Goal: Task Accomplishment & Management: Manage account settings

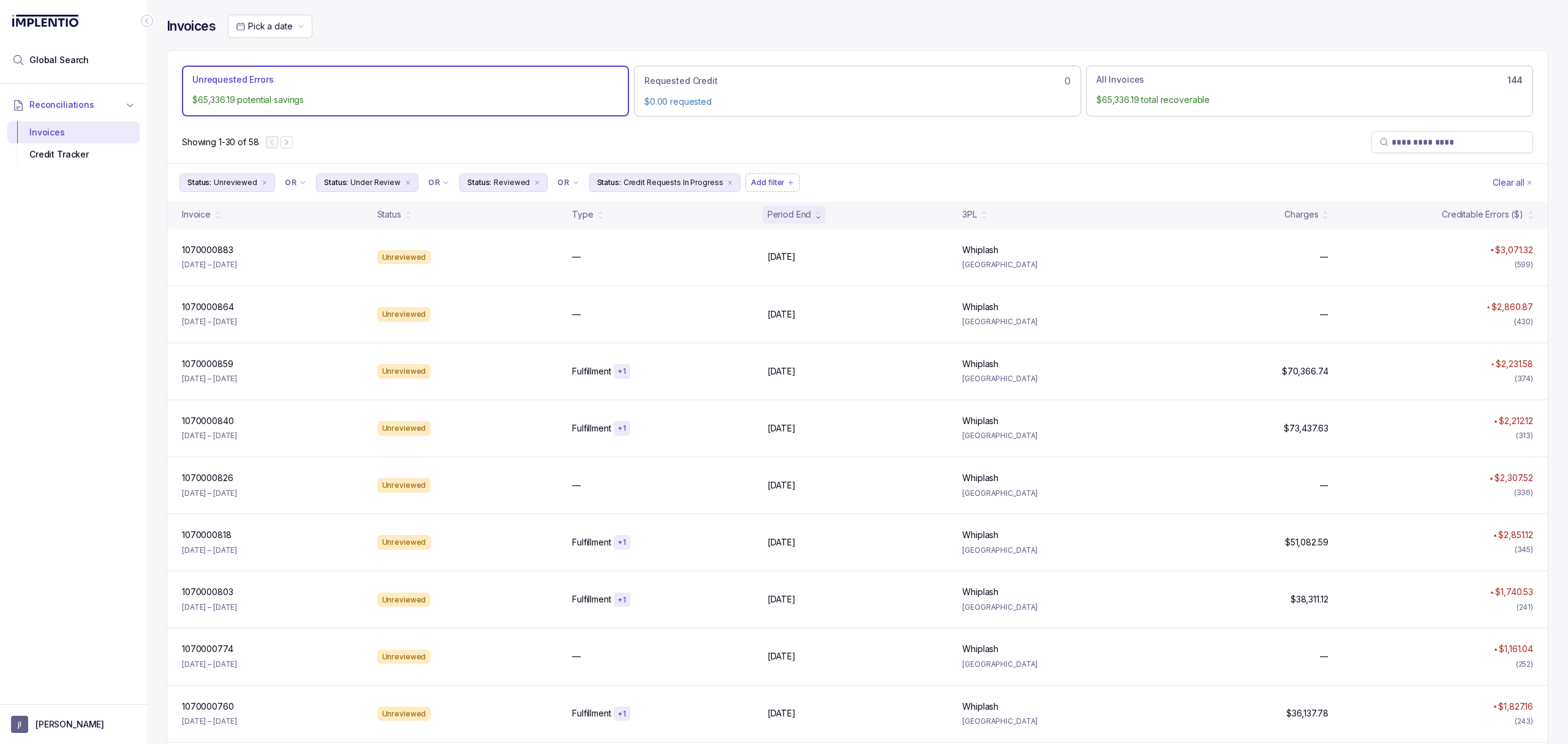
click at [40, 488] on div "Reconciliations Invoices Credit Tracker" at bounding box center [73, 391] width 147 height 613
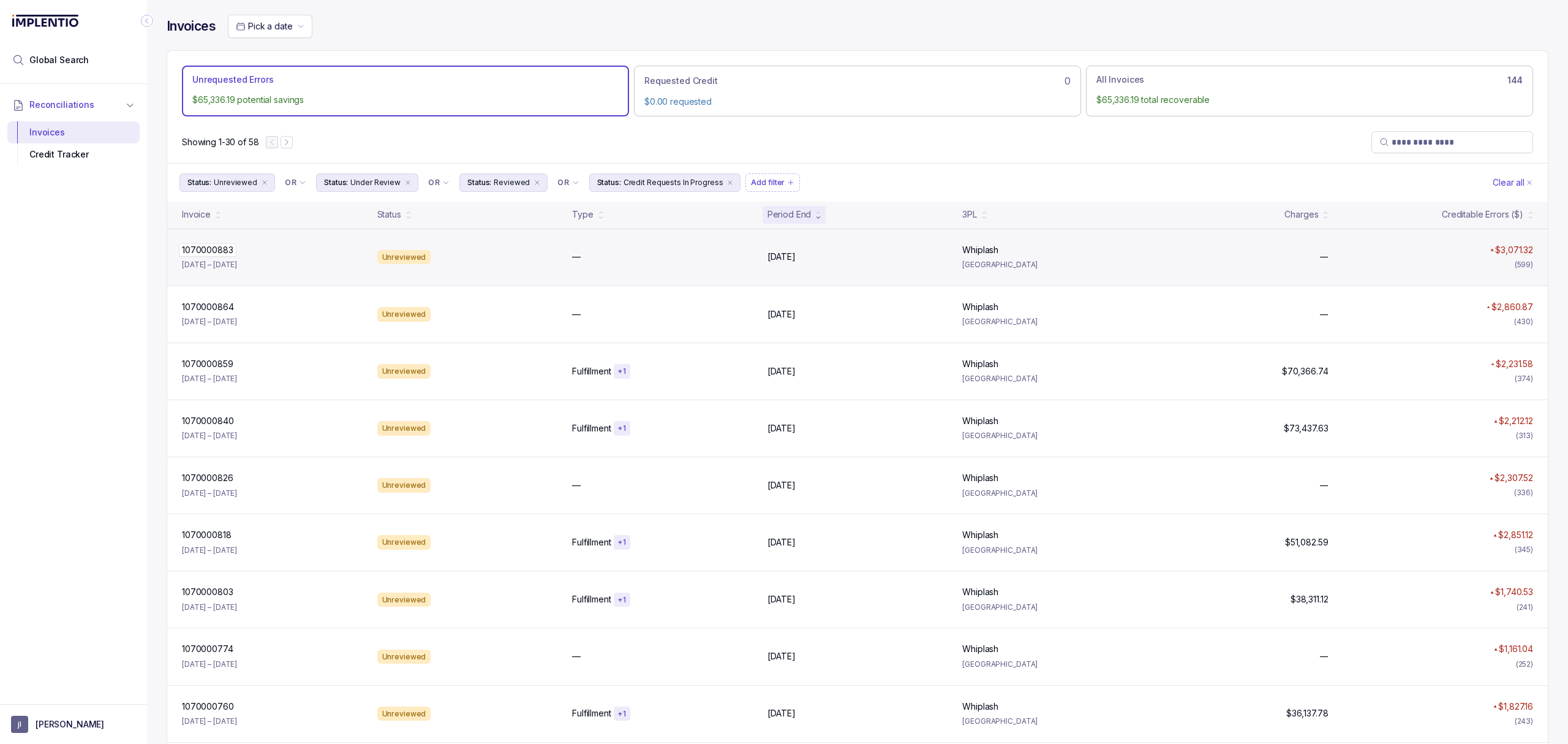
click at [224, 253] on p "1070000883" at bounding box center [207, 249] width 58 height 13
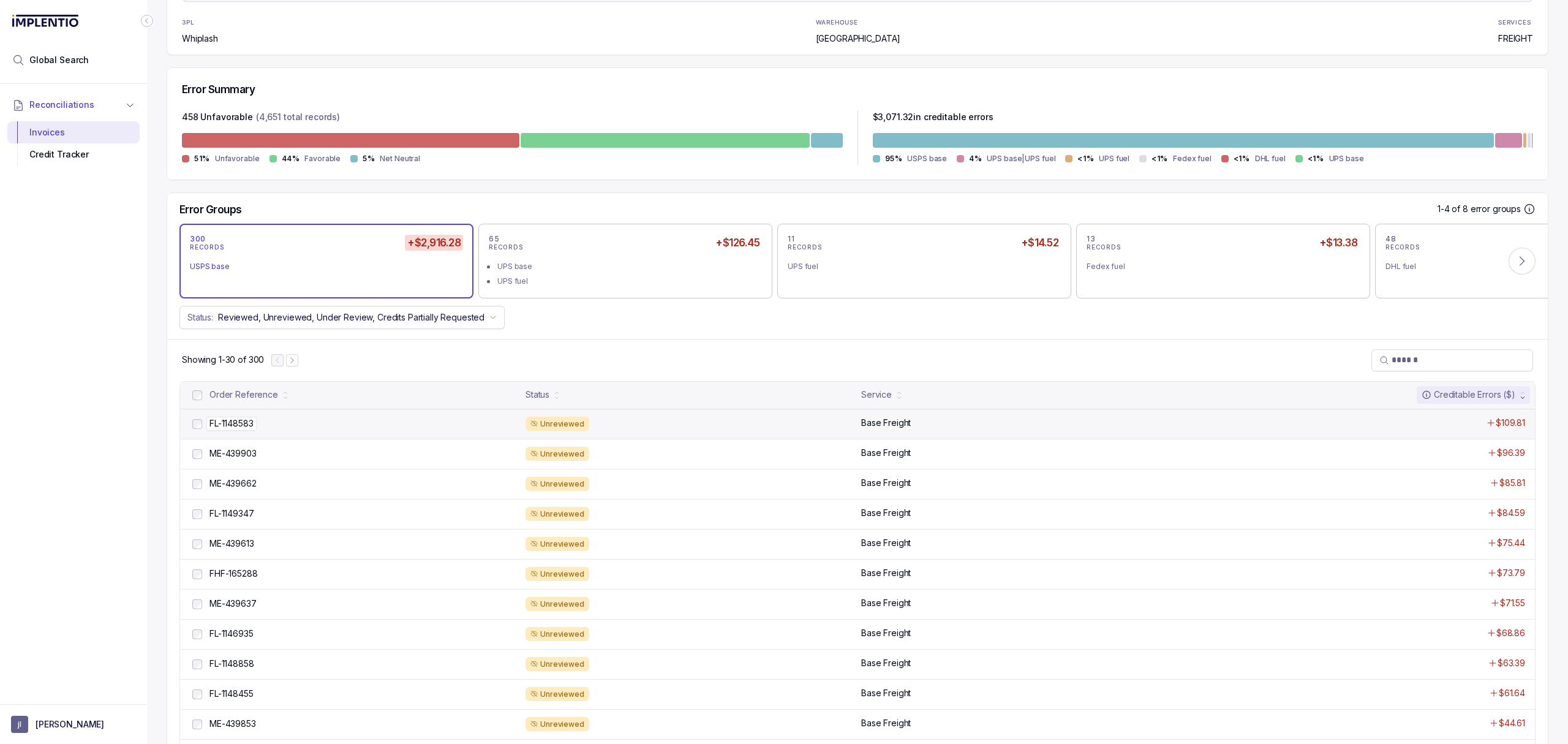
scroll to position [245, 0]
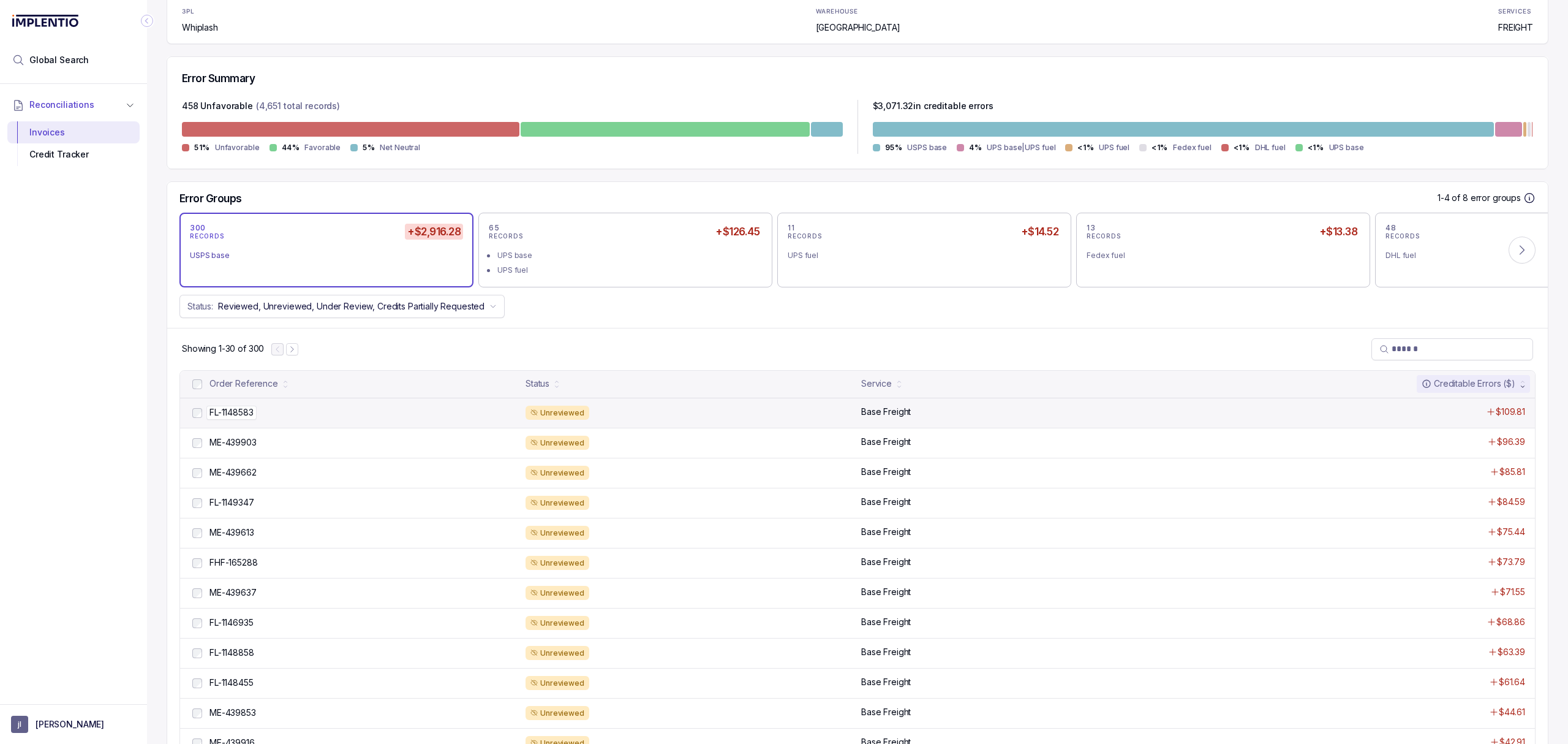
click at [245, 415] on p "FL-1148583" at bounding box center [231, 412] width 50 height 13
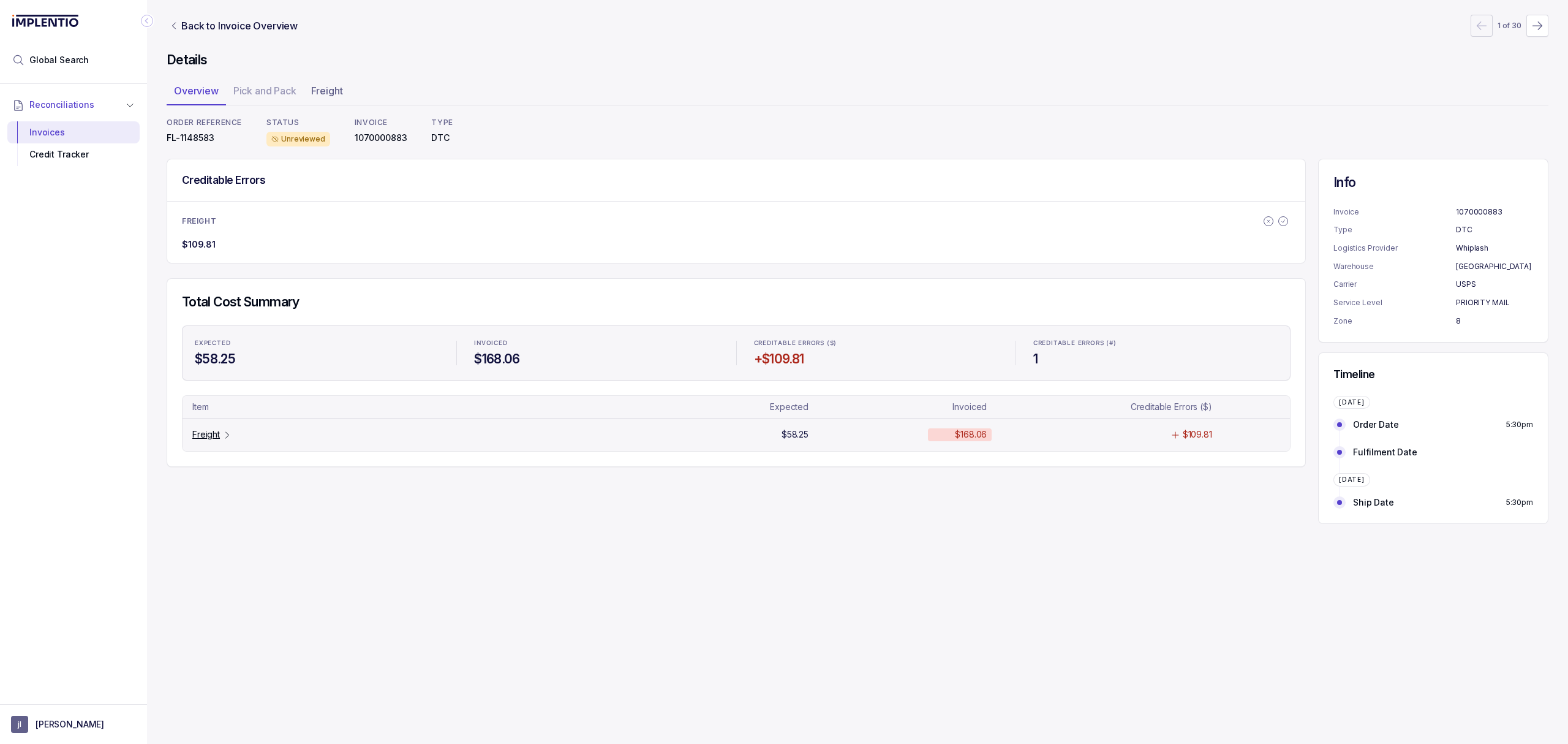
click at [204, 437] on p "Freight" at bounding box center [206, 435] width 28 height 12
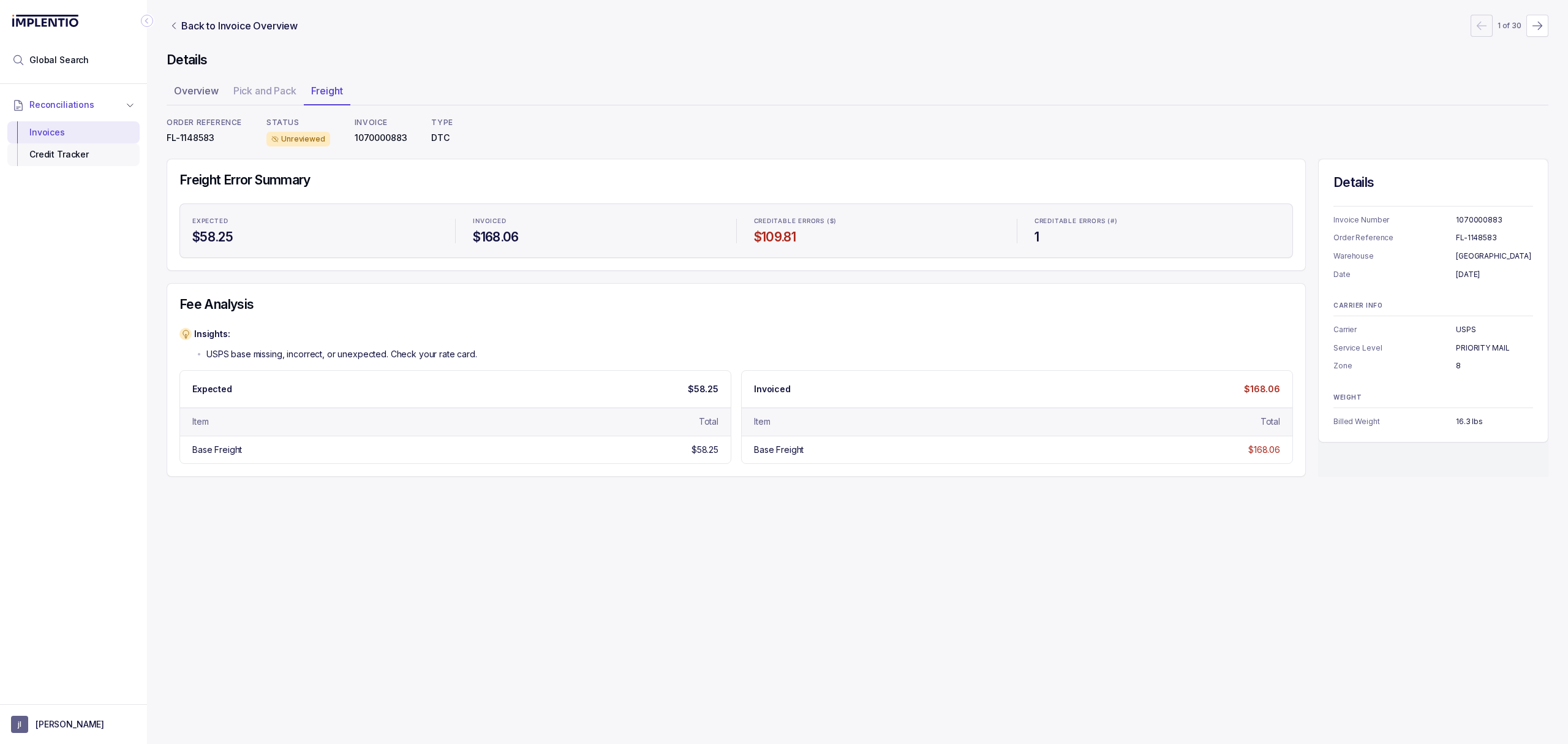
click at [57, 156] on div "Credit Tracker" at bounding box center [73, 154] width 113 height 22
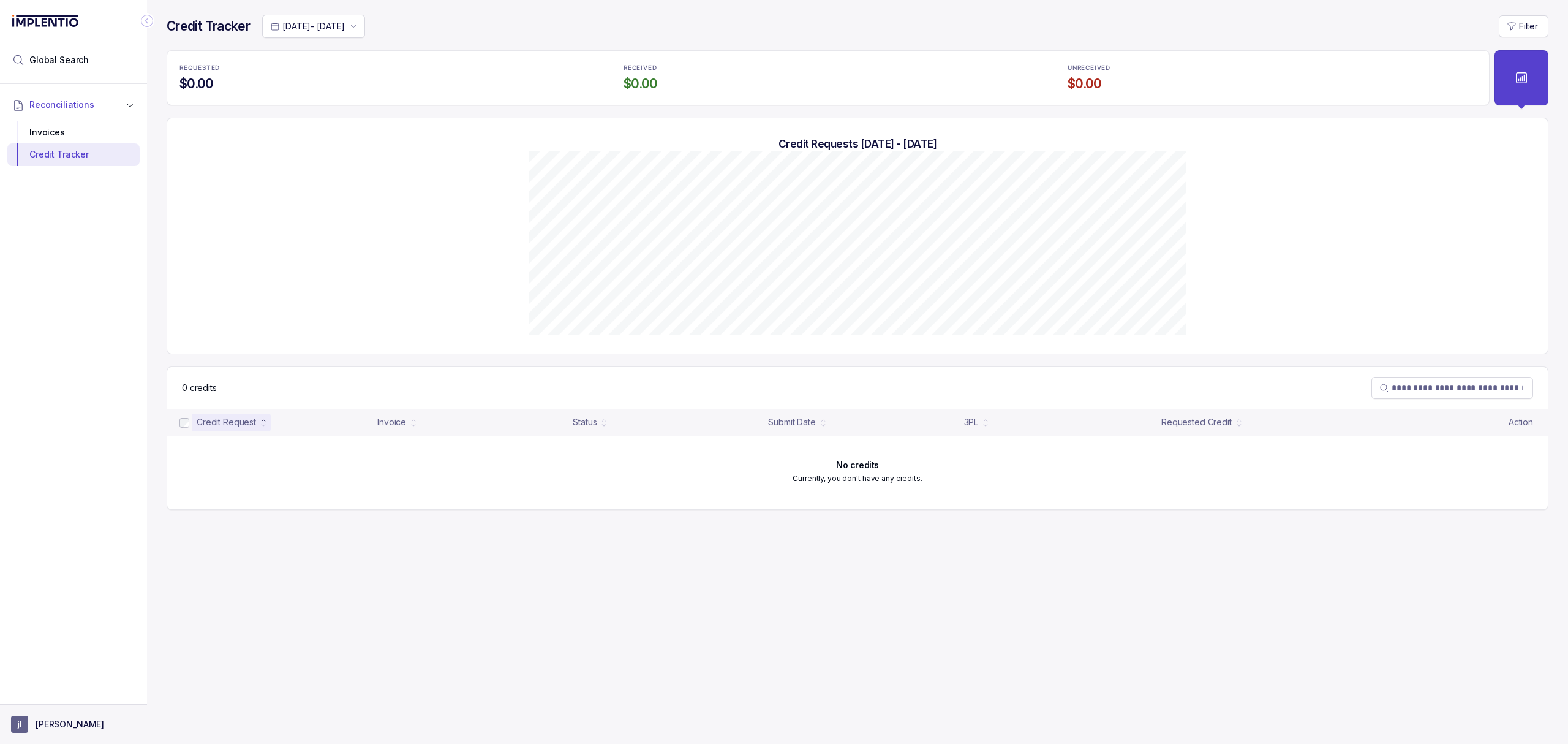
click at [55, 733] on button "[PERSON_NAME]" at bounding box center [73, 724] width 125 height 17
click at [61, 705] on div "Logout" at bounding box center [73, 697] width 116 height 15
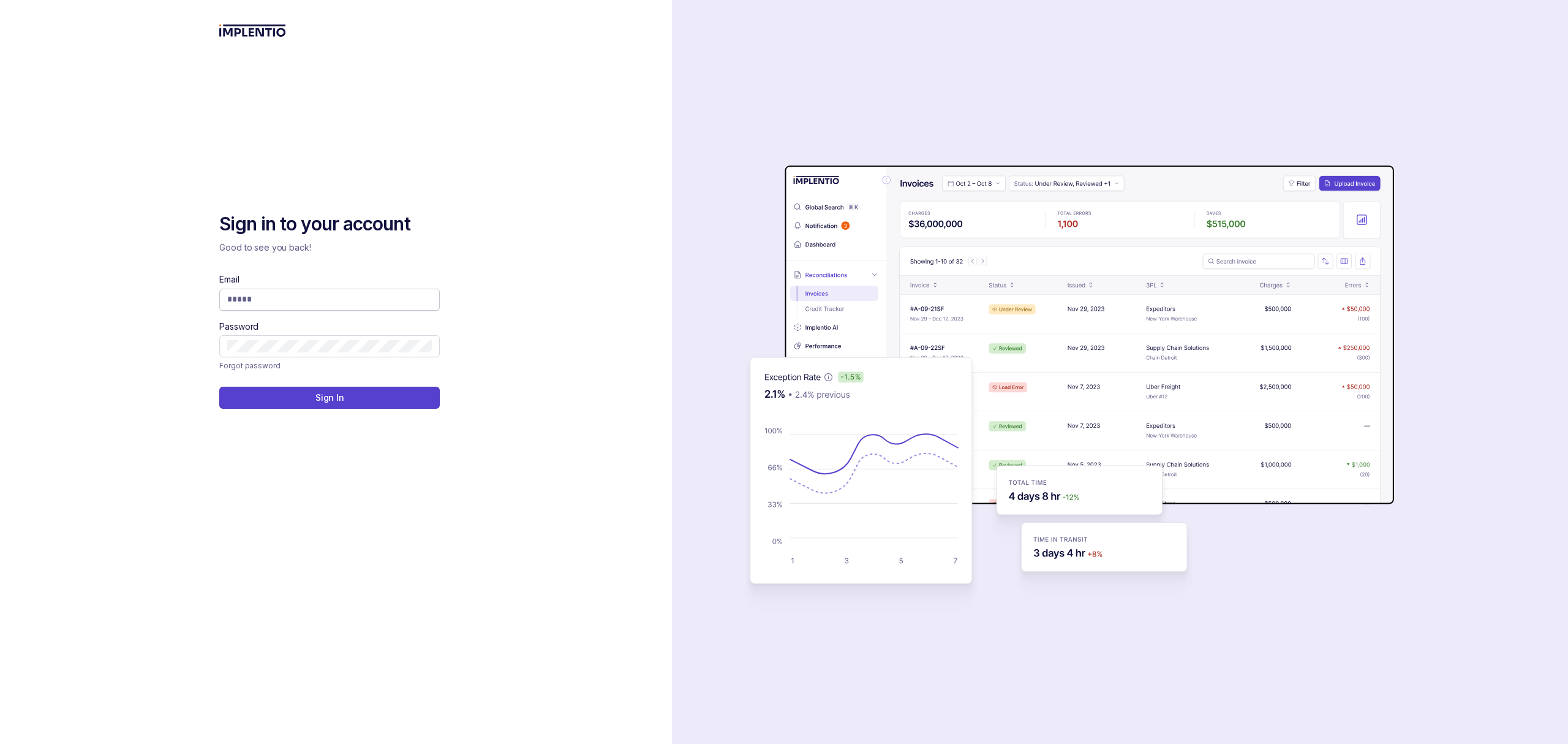
click at [285, 305] on input "Email" at bounding box center [329, 299] width 204 height 12
type input "**********"
